Goal: Check status: Check status

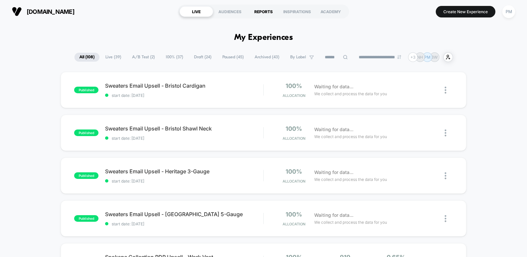
click at [267, 11] on div "REPORTS" at bounding box center [264, 11] width 34 height 11
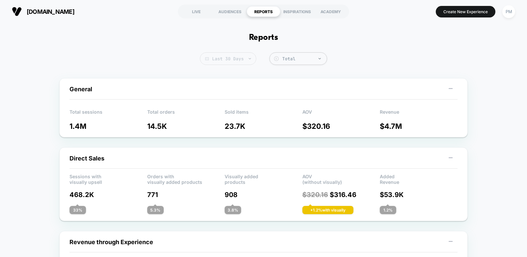
click at [219, 58] on span "Last 30 Days" at bounding box center [228, 58] width 56 height 13
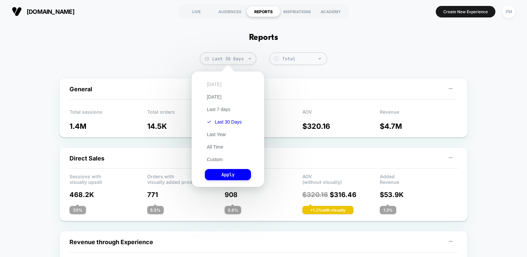
click at [211, 84] on button "[DATE]" at bounding box center [214, 84] width 18 height 6
click at [232, 174] on button "Apply" at bounding box center [228, 174] width 46 height 11
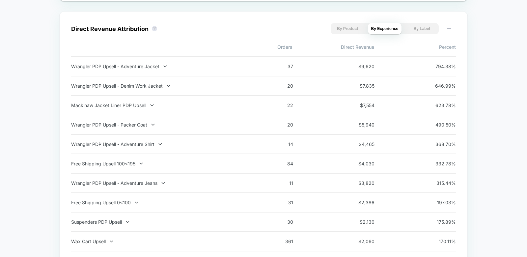
scroll to position [460, 0]
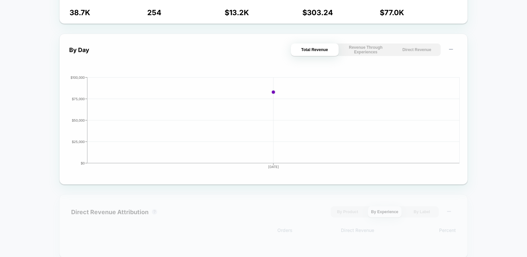
scroll to position [441, 0]
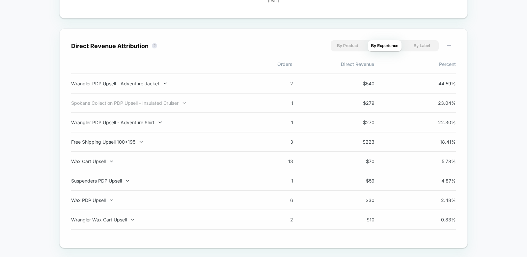
click at [142, 104] on div "Spokane Collection PDP Upsell - Insulated Cruiser" at bounding box center [157, 103] width 173 height 6
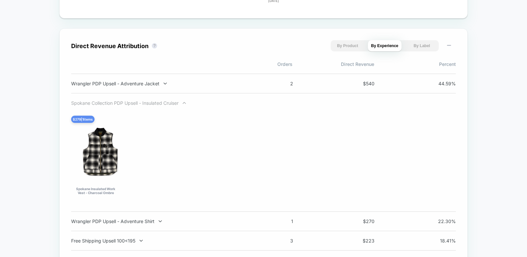
click at [143, 101] on div "Spokane Collection PDP Upsell - Insulated Cruiser" at bounding box center [157, 103] width 173 height 6
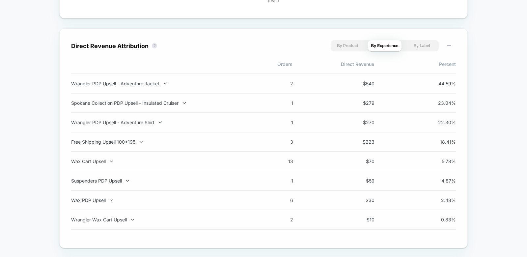
click at [129, 79] on div "Wrangler PDP Upsell - Adventure Jacket 2 $ 540 44.59 %" at bounding box center [263, 84] width 385 height 20
click at [132, 86] on div "Wrangler PDP Upsell - Adventure Jacket 2 $ 540 44.59 %" at bounding box center [263, 84] width 385 height 20
click at [130, 82] on div "Wrangler PDP Upsell - Adventure Jacket" at bounding box center [157, 84] width 173 height 6
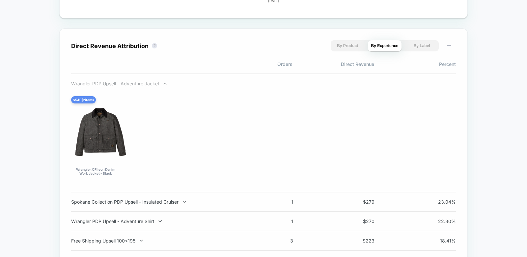
click at [130, 81] on div "Wrangler PDP Upsell - Adventure Jacket" at bounding box center [157, 84] width 173 height 6
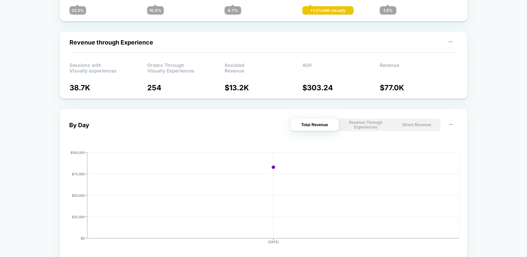
scroll to position [0, 0]
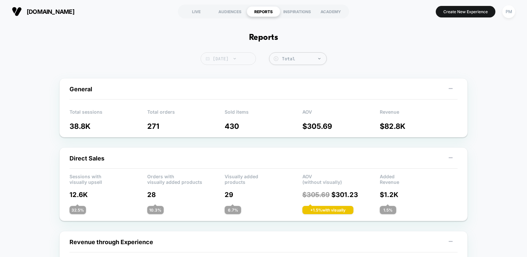
click at [228, 56] on span "[DATE]" at bounding box center [228, 58] width 55 height 13
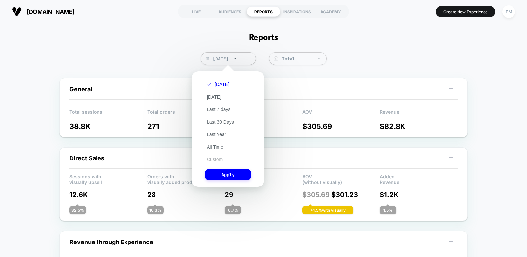
click at [213, 161] on button "Custom" at bounding box center [215, 160] width 20 height 6
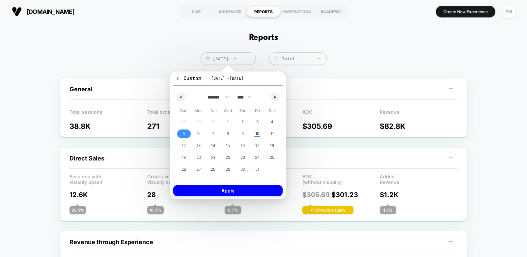
click at [183, 131] on span "5" at bounding box center [184, 134] width 2 height 12
click at [257, 133] on span "10" at bounding box center [257, 134] width 4 height 12
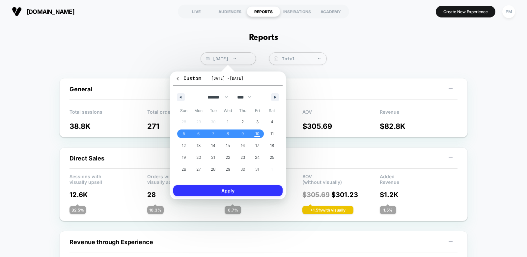
click at [249, 189] on button "Apply" at bounding box center [227, 190] width 109 height 11
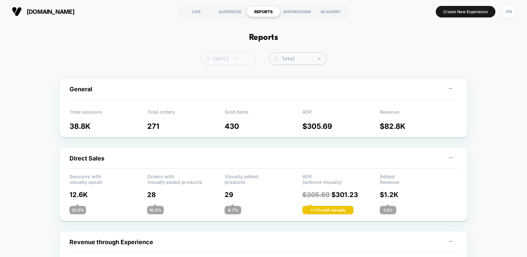
click at [234, 59] on img at bounding box center [235, 58] width 2 height 1
select select "*"
select select "****"
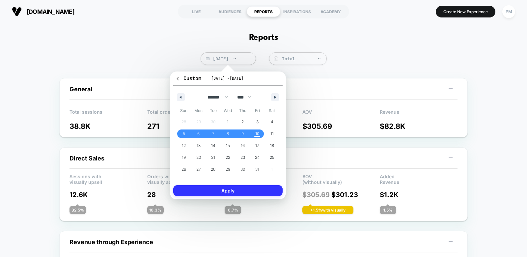
click at [224, 190] on button "Apply" at bounding box center [227, 190] width 109 height 11
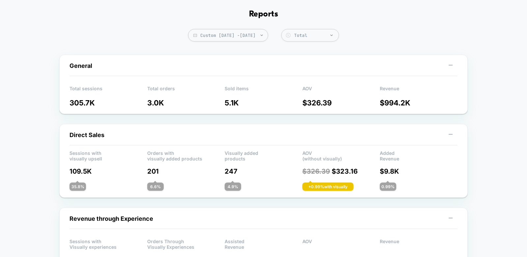
scroll to position [24, 0]
